Goal: Transaction & Acquisition: Purchase product/service

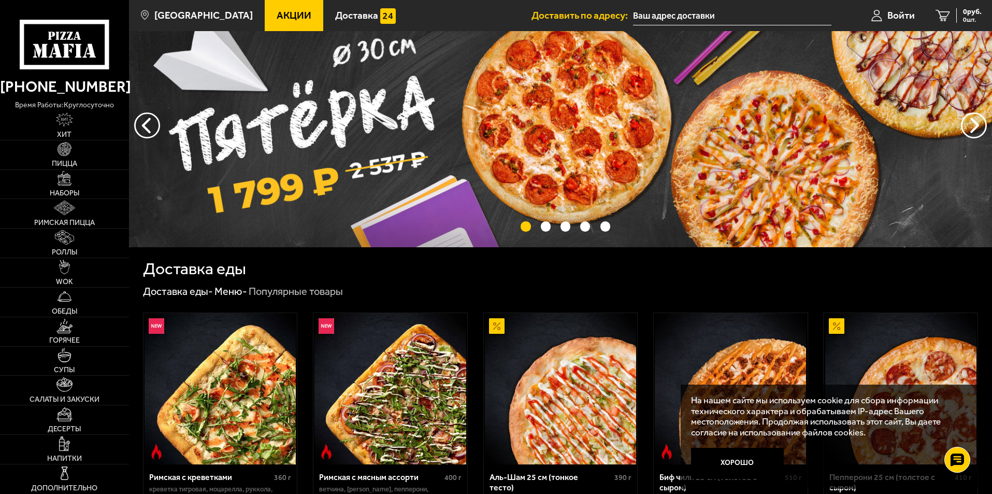
scroll to position [207, 0]
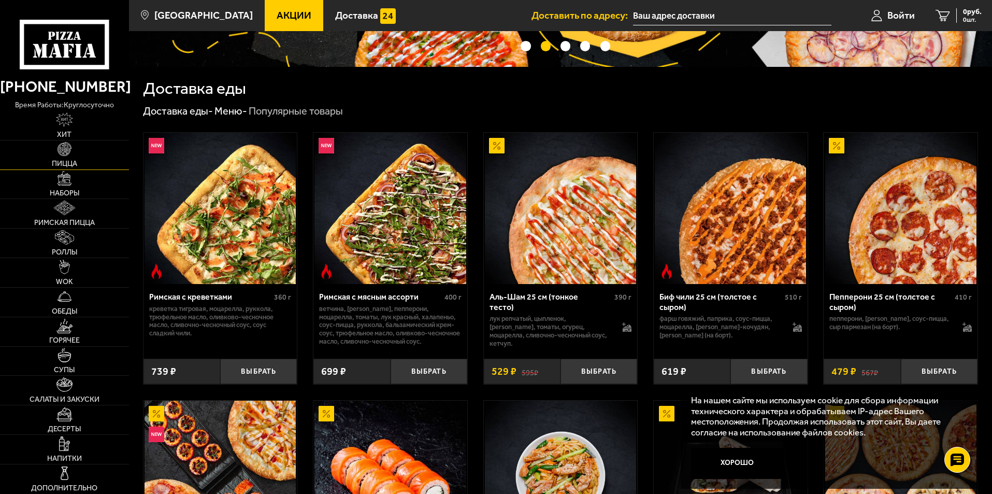
click at [71, 154] on img at bounding box center [64, 149] width 15 height 15
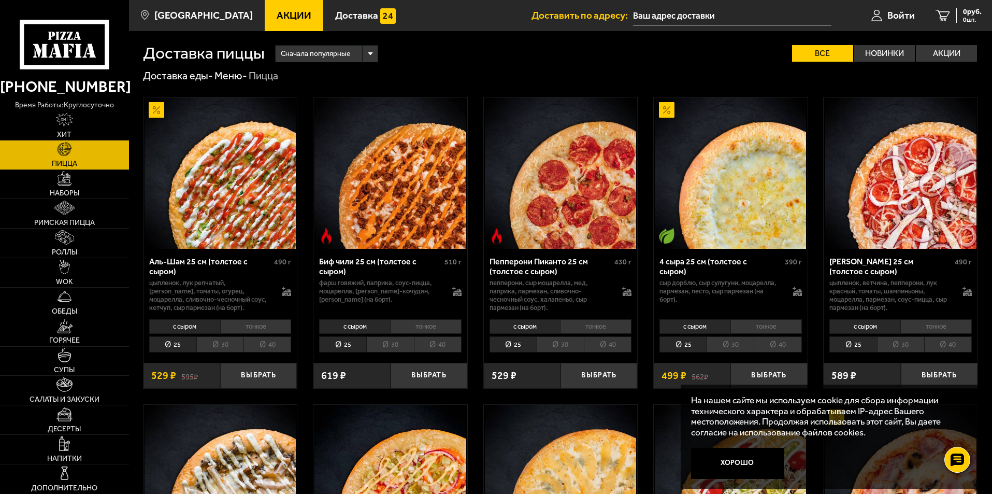
click at [276, 342] on li "40" at bounding box center [267, 344] width 48 height 16
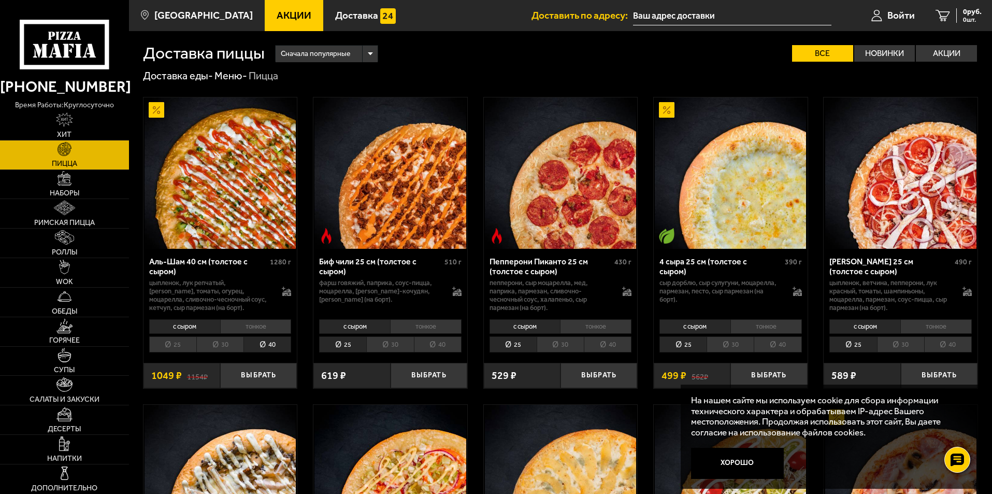
click at [441, 344] on li "40" at bounding box center [438, 344] width 48 height 16
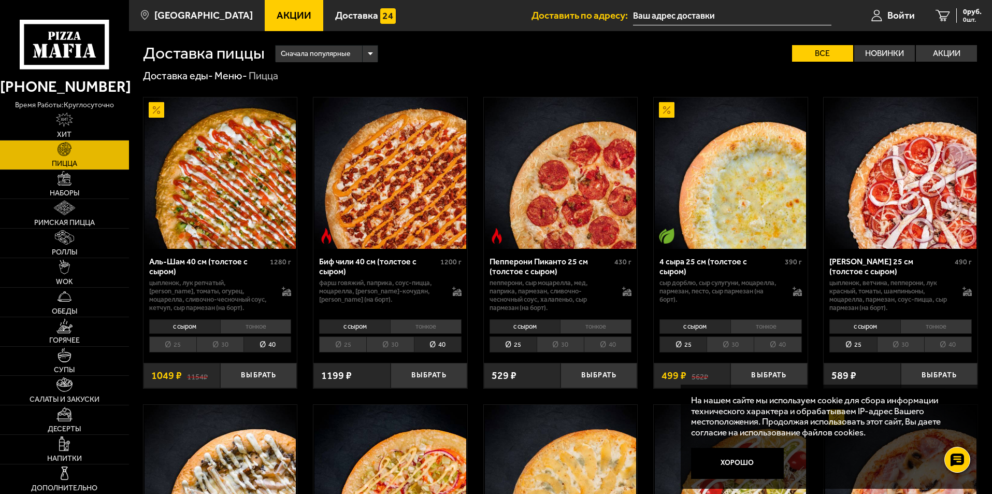
click at [615, 349] on li "40" at bounding box center [608, 344] width 48 height 16
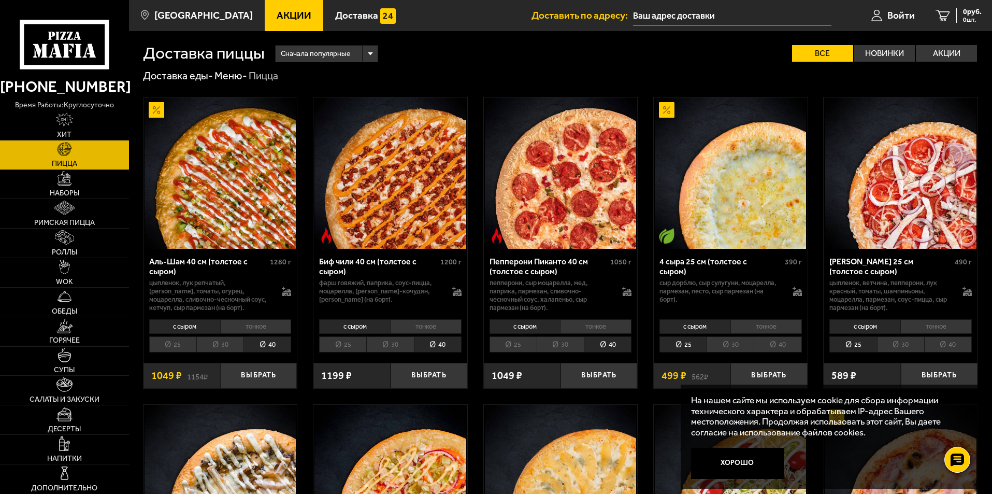
click at [740, 350] on li "30" at bounding box center [729, 344] width 47 height 16
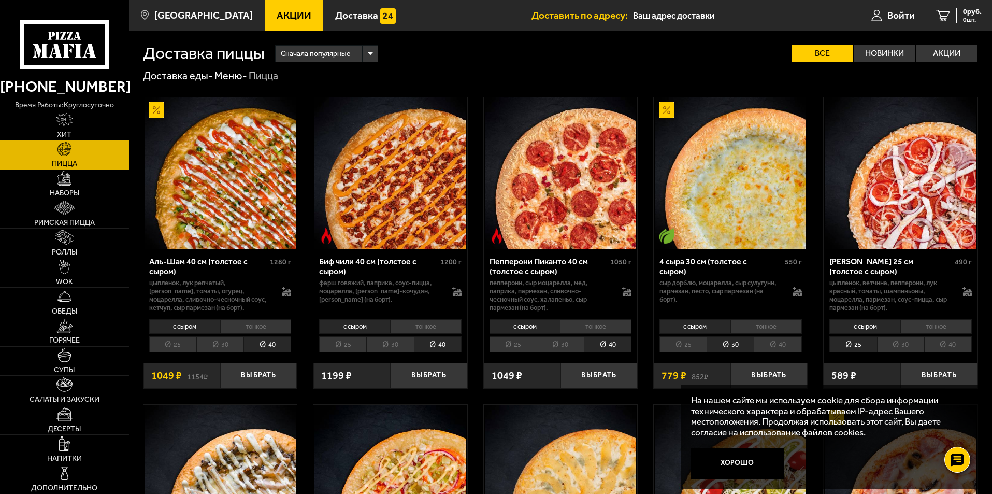
click at [560, 342] on li "30" at bounding box center [560, 344] width 47 height 16
click at [391, 349] on li "30" at bounding box center [389, 344] width 47 height 16
